Goal: Task Accomplishment & Management: Manage account settings

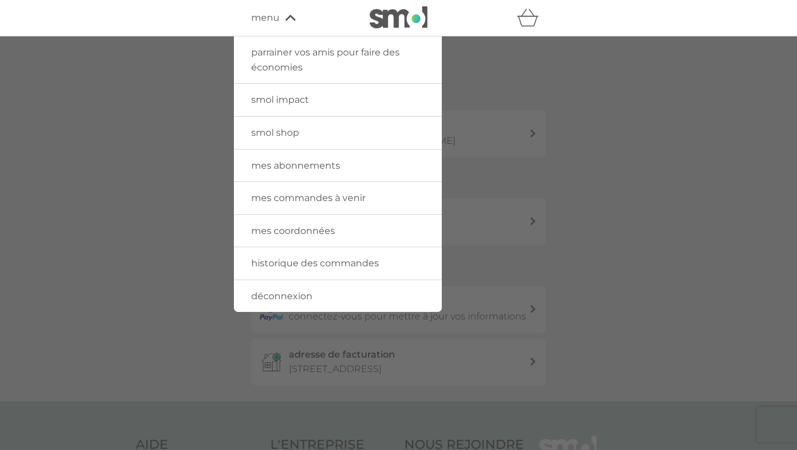
click at [311, 229] on span "mes coordonnées" at bounding box center [293, 230] width 84 height 11
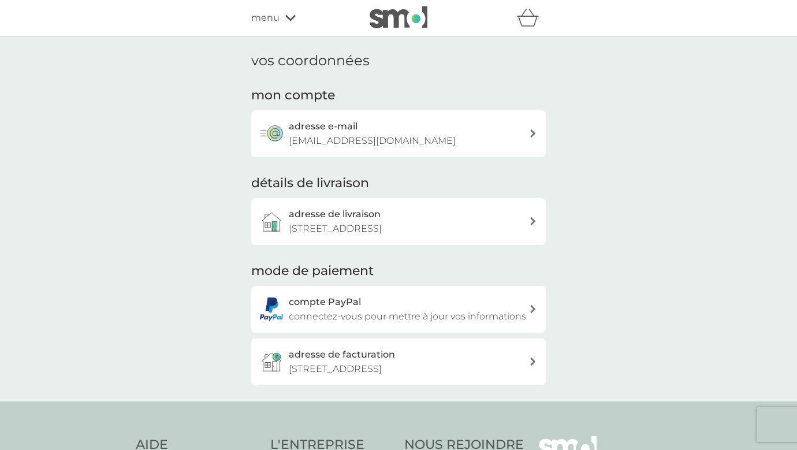
click at [355, 125] on h3 "adresse e-mail" at bounding box center [323, 126] width 69 height 15
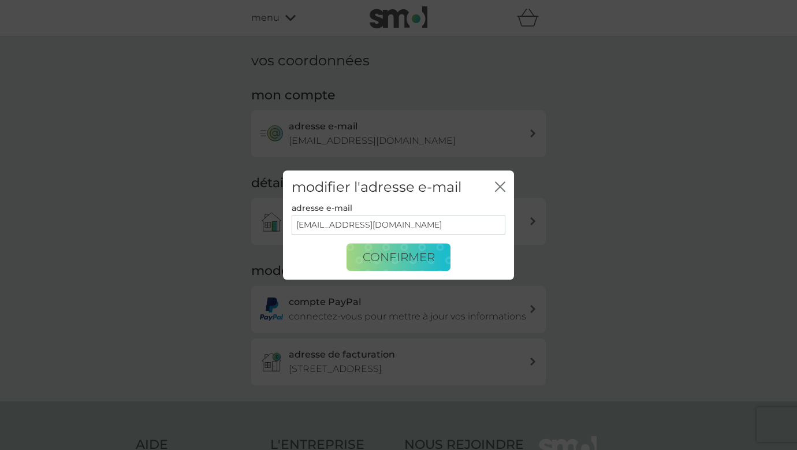
click at [506, 184] on div "modifier l'adresse e-mail fermer" at bounding box center [398, 187] width 231 height 34
click at [288, 21] on div "modifier l'adresse e-mail fermer adresse e-mail [EMAIL_ADDRESS][DOMAIN_NAME] co…" at bounding box center [398, 225] width 797 height 450
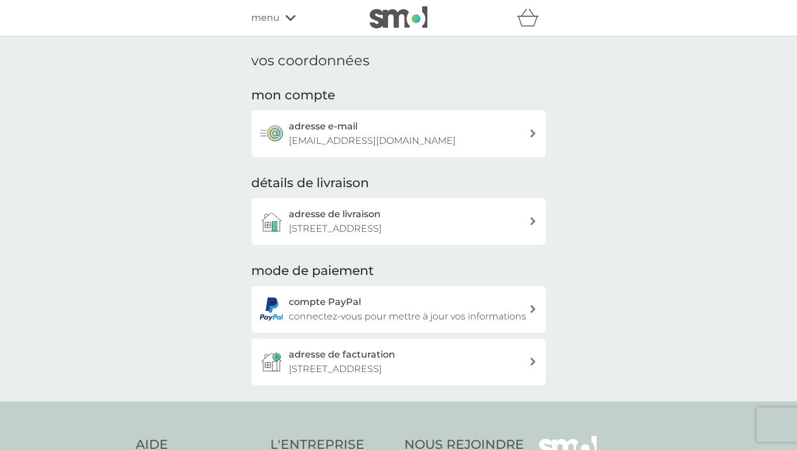
click at [267, 21] on span "menu" at bounding box center [265, 17] width 28 height 15
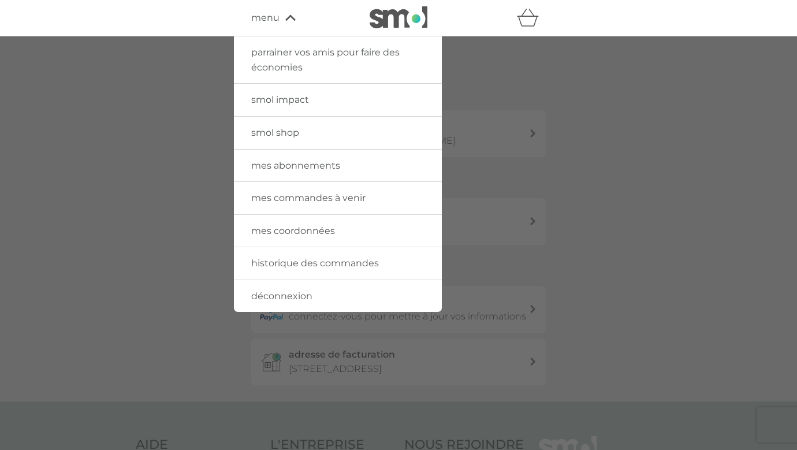
click at [284, 267] on link "historique des commandes" at bounding box center [338, 263] width 208 height 32
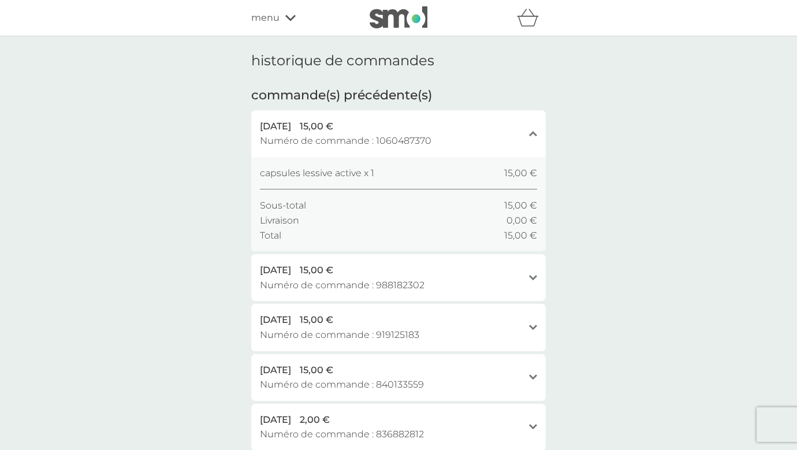
click at [278, 20] on span "menu" at bounding box center [265, 17] width 28 height 15
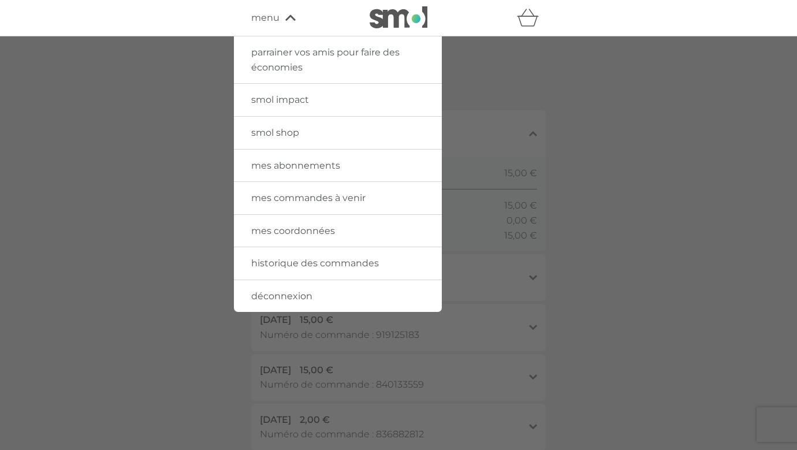
click at [533, 292] on div at bounding box center [398, 261] width 797 height 450
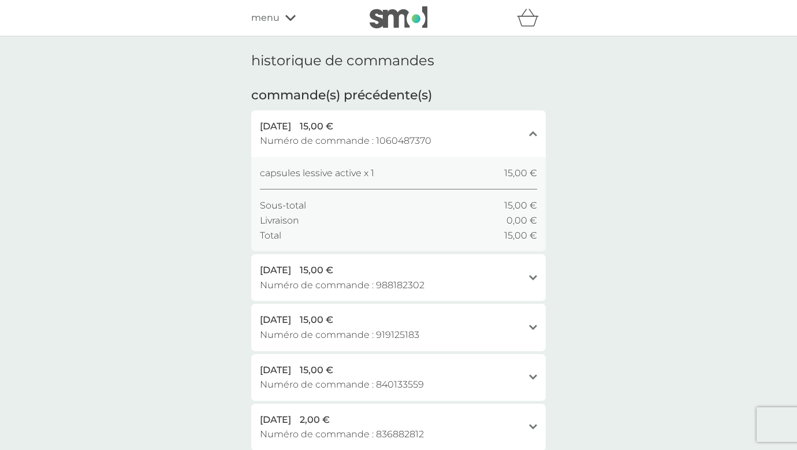
click at [282, 19] on div "menu" at bounding box center [300, 17] width 98 height 15
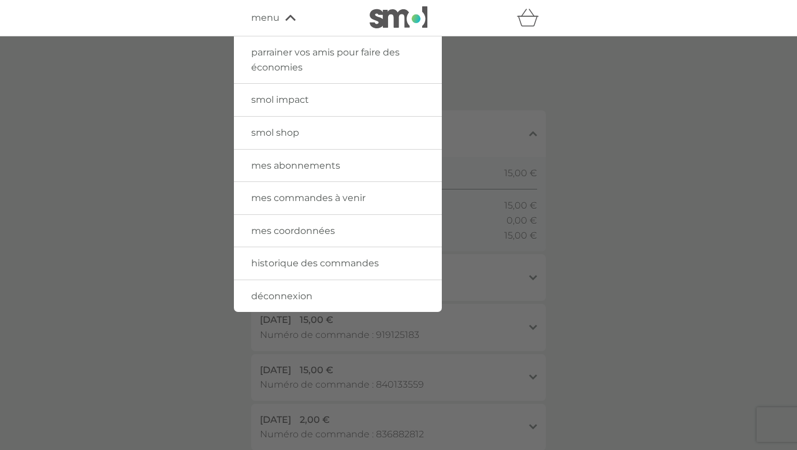
click at [310, 167] on span "mes abonnements" at bounding box center [295, 165] width 89 height 11
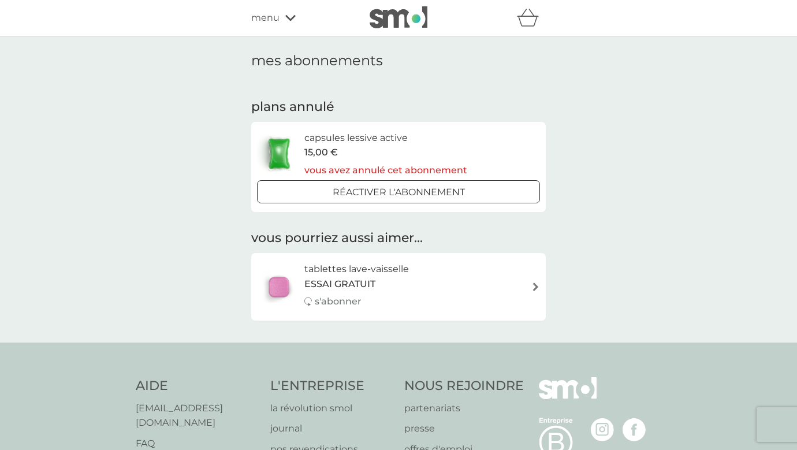
click at [271, 9] on div "parrainer vos amis pour faire des économies smol impact smol shop mes abonnemen…" at bounding box center [398, 17] width 295 height 23
click at [270, 19] on span "menu" at bounding box center [265, 17] width 28 height 15
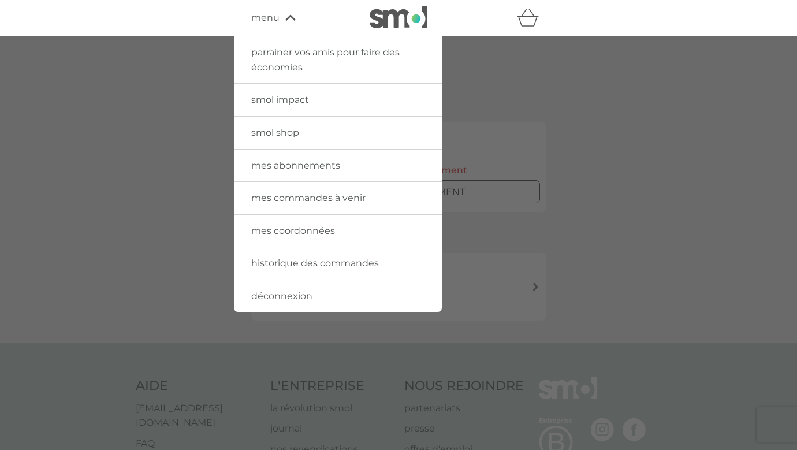
click at [299, 225] on span "mes coordonnées" at bounding box center [293, 230] width 84 height 11
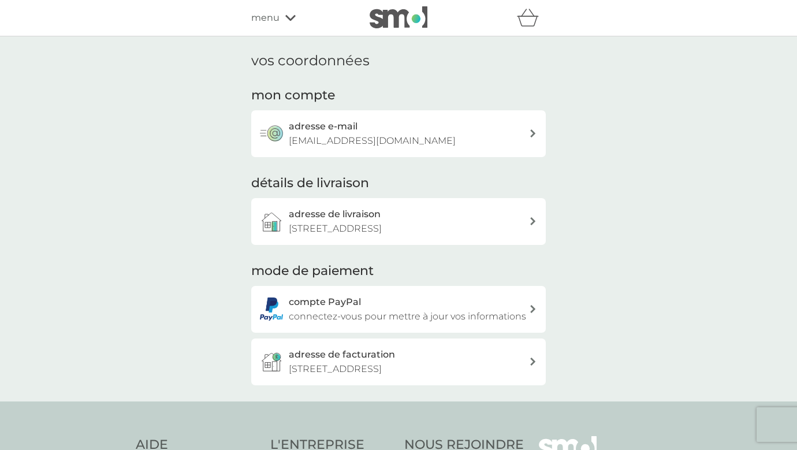
click at [365, 351] on h3 "adresse de facturation" at bounding box center [342, 354] width 106 height 15
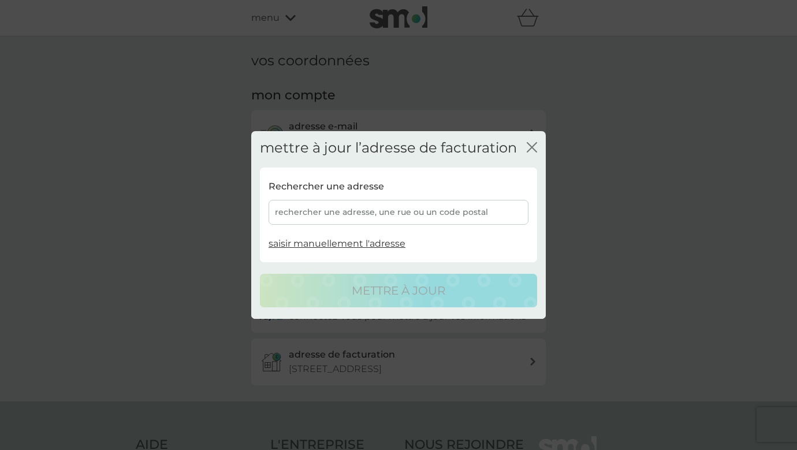
click at [537, 139] on div "mettre à jour l’adresse de facturation fermer" at bounding box center [398, 148] width 295 height 34
click at [528, 142] on div "fermer" at bounding box center [532, 148] width 10 height 17
click at [533, 147] on icon "fermer" at bounding box center [534, 147] width 5 height 9
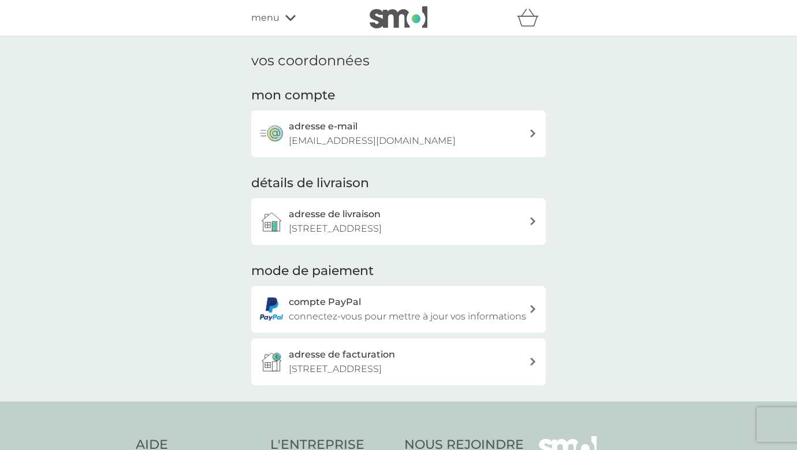
click at [392, 302] on div "compte PayPal connectez-vous pour mettre à jour vos informations" at bounding box center [409, 309] width 240 height 29
click at [357, 230] on p "[STREET_ADDRESS]" at bounding box center [335, 228] width 93 height 15
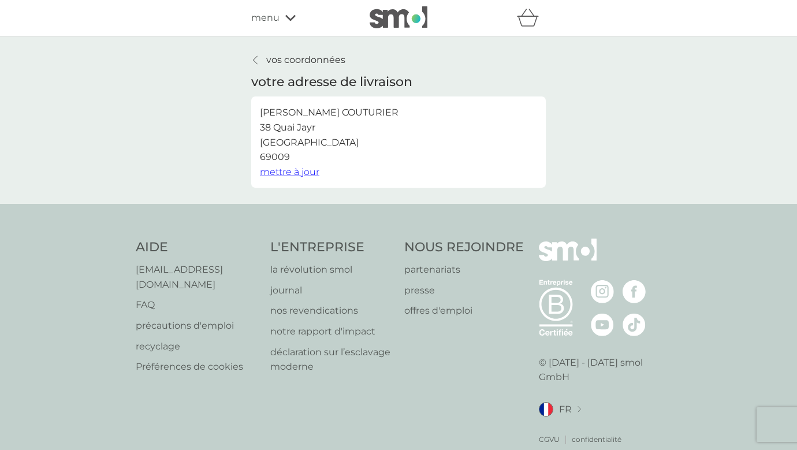
click at [277, 14] on span "menu" at bounding box center [265, 17] width 28 height 15
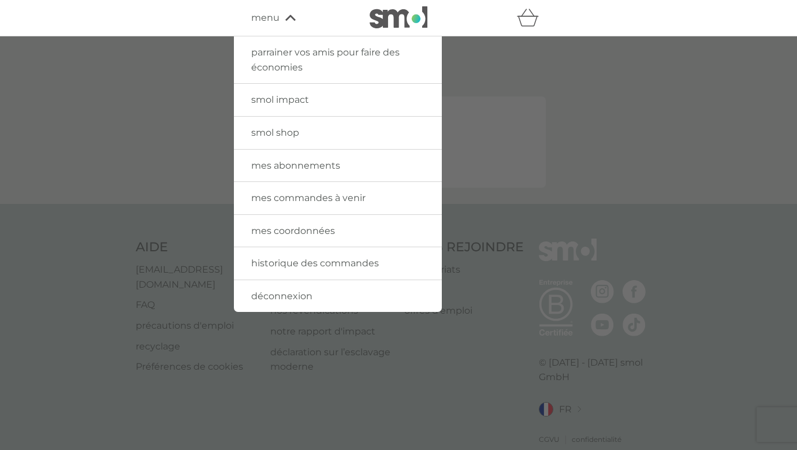
click at [277, 14] on span "menu" at bounding box center [265, 17] width 28 height 15
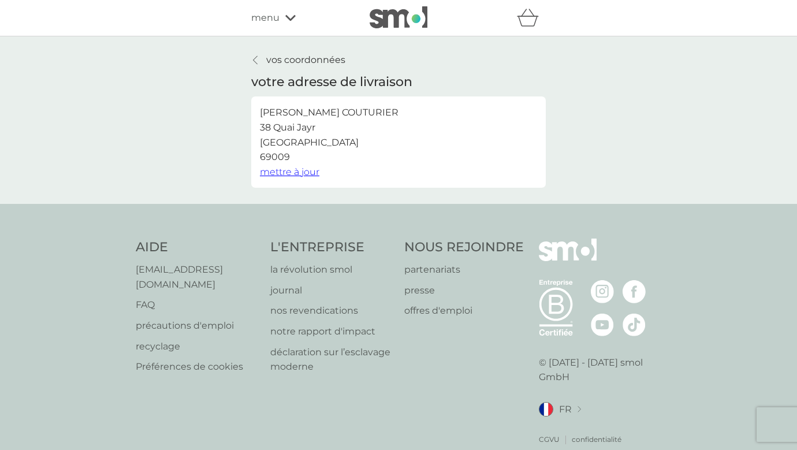
click at [267, 55] on p "vos coordonnées" at bounding box center [305, 60] width 79 height 15
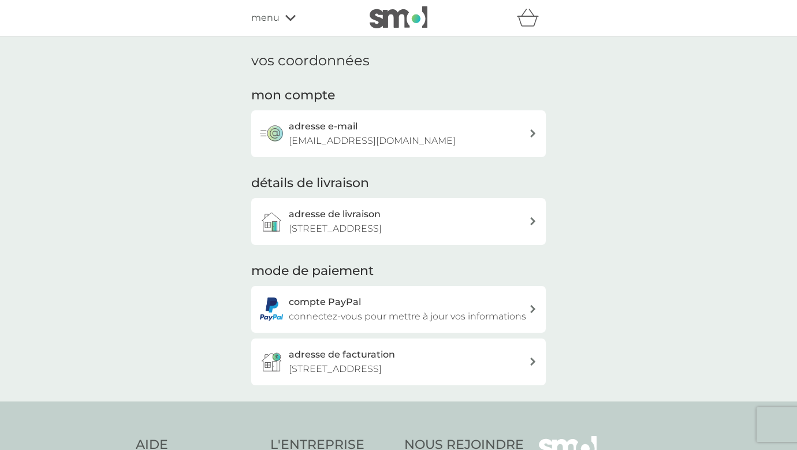
click at [355, 135] on p "[EMAIL_ADDRESS][DOMAIN_NAME]" at bounding box center [372, 140] width 167 height 15
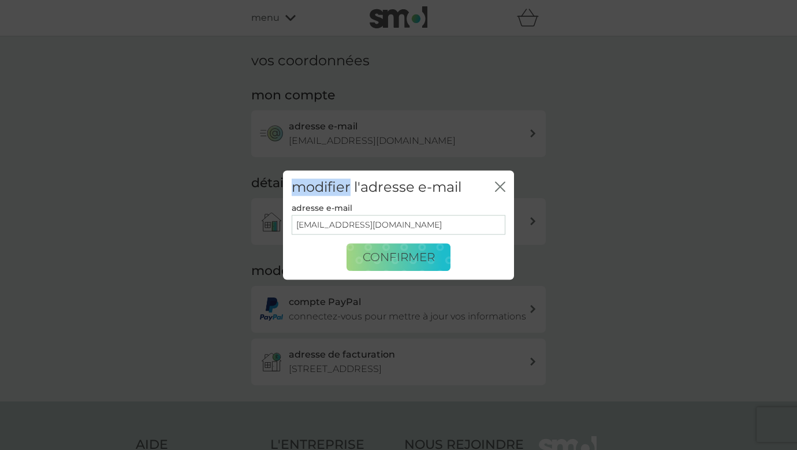
click at [355, 135] on div "modifier l'adresse e-mail fermer adresse e-mail [EMAIL_ADDRESS][DOMAIN_NAME] co…" at bounding box center [398, 225] width 797 height 450
